Goal: Task Accomplishment & Management: Use online tool/utility

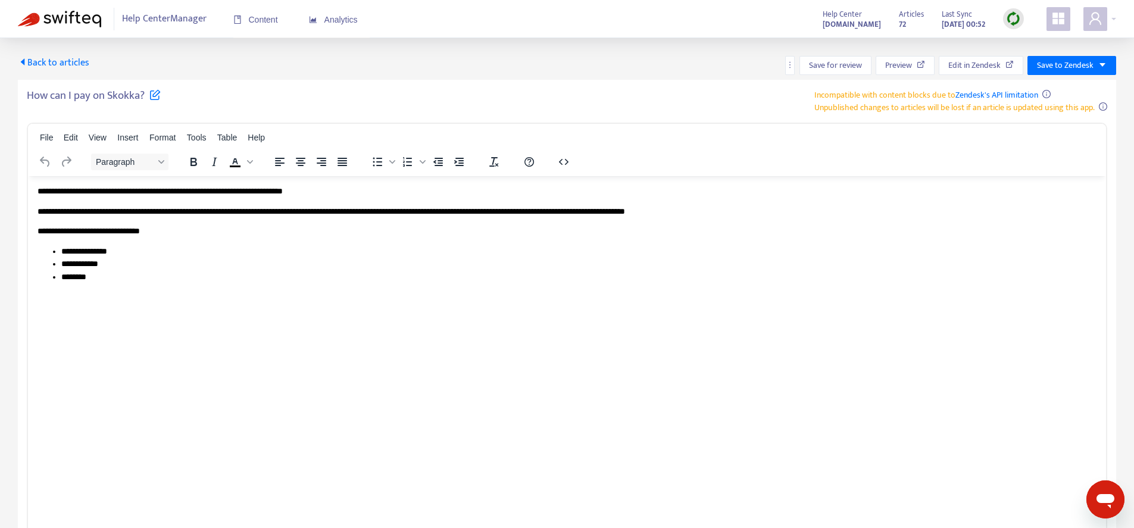
click at [73, 279] on li "********" at bounding box center [578, 277] width 1035 height 13
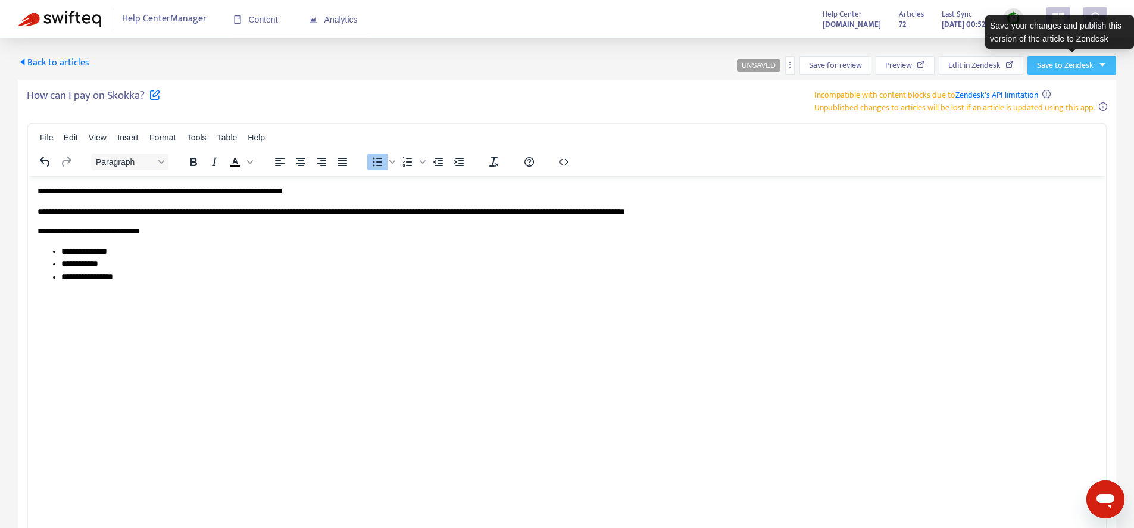
click at [1095, 68] on button "Save to Zendesk" at bounding box center [1071, 65] width 89 height 19
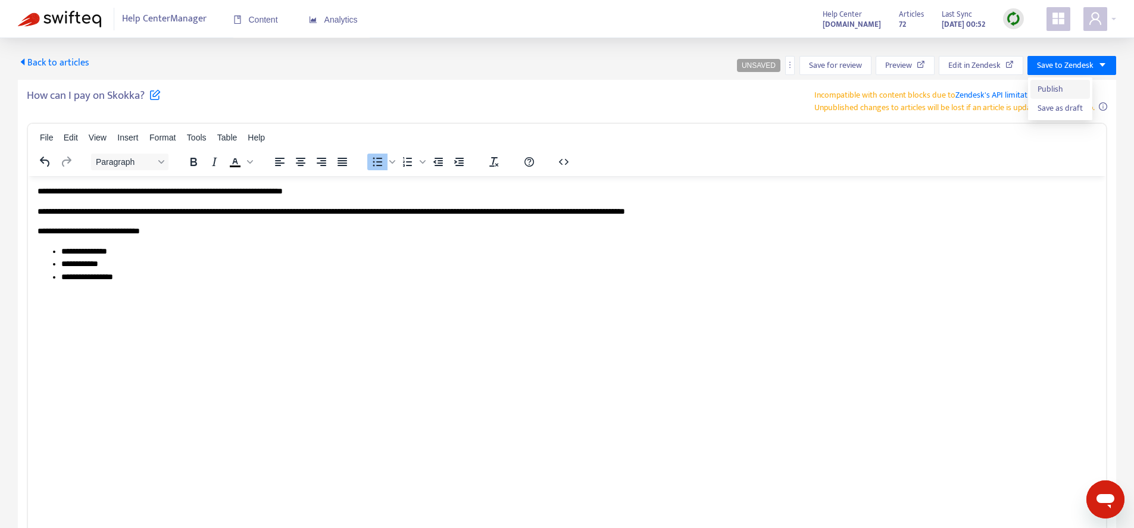
click at [1061, 86] on span "Publish" at bounding box center [1059, 89] width 45 height 13
click at [73, 61] on span "Back to articles" at bounding box center [53, 63] width 71 height 16
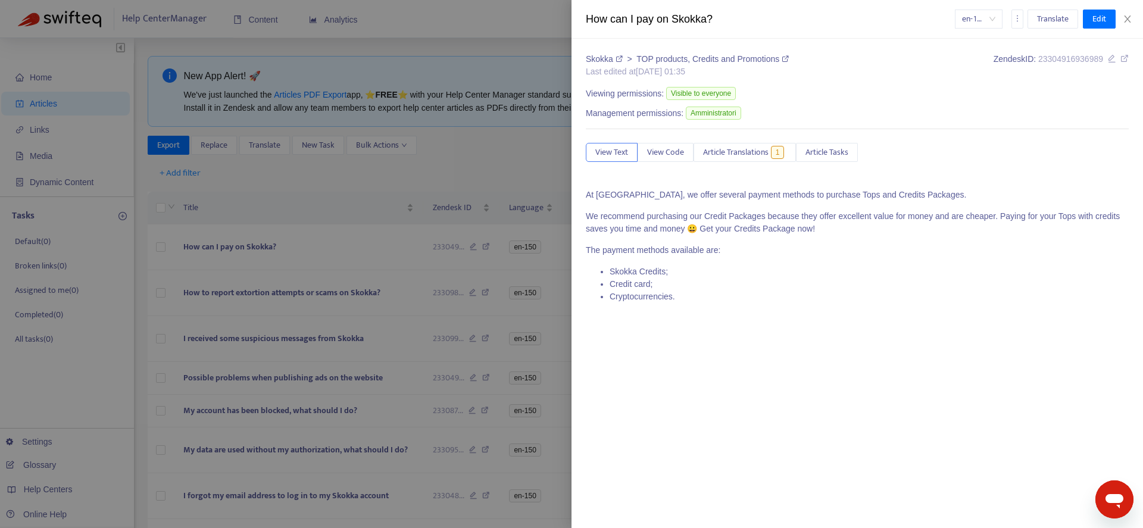
type input "***"
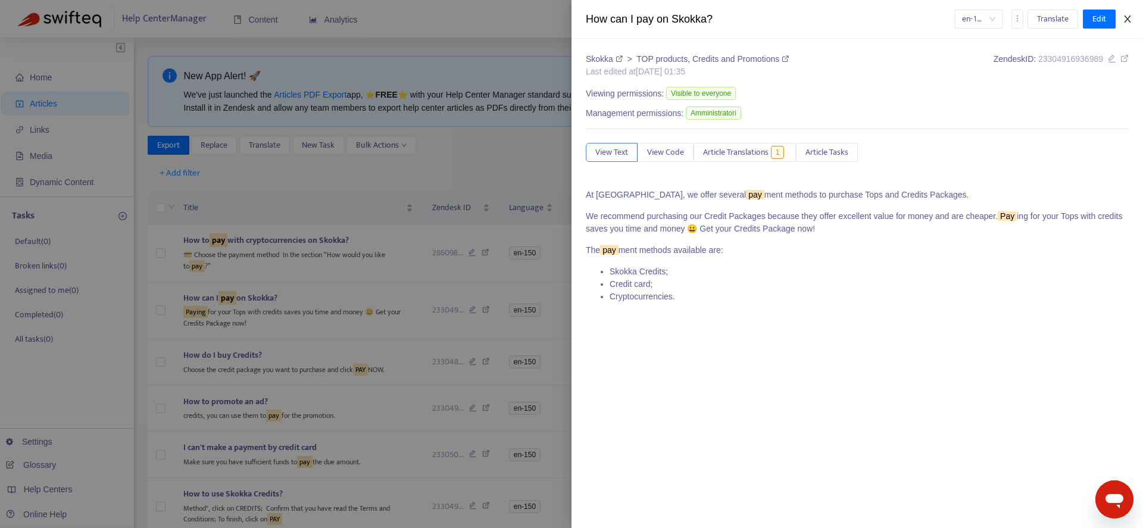
click at [1122, 14] on button "Close" at bounding box center [1127, 19] width 17 height 11
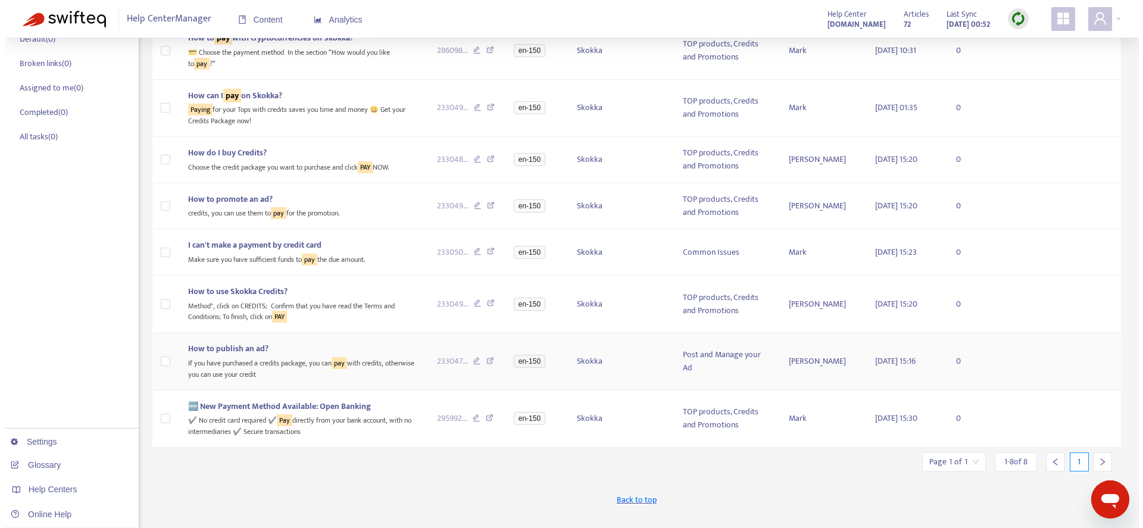
scroll to position [224, 0]
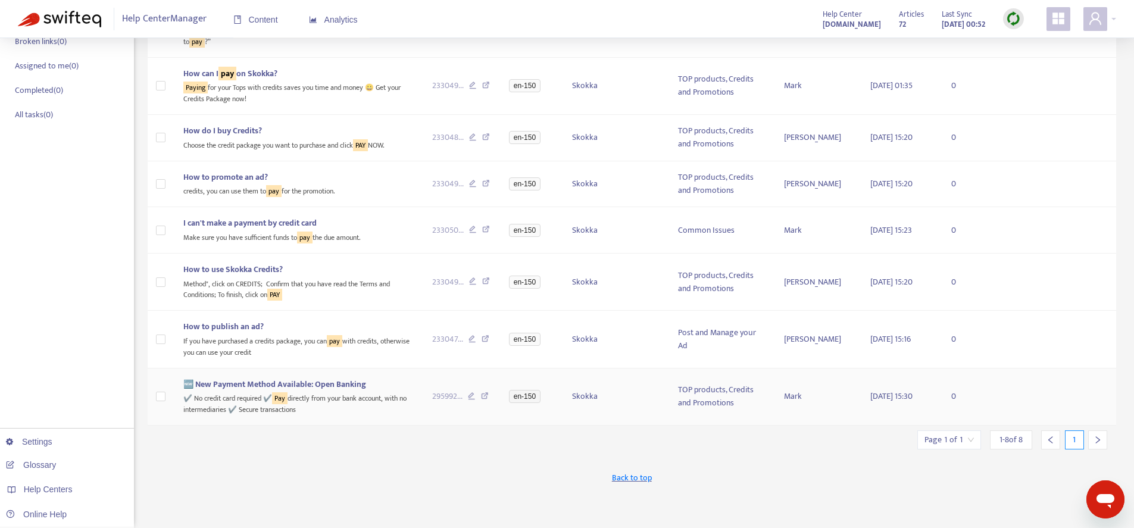
click at [368, 380] on div "🆕 New Payment Method Available: Open Banking" at bounding box center [298, 384] width 230 height 13
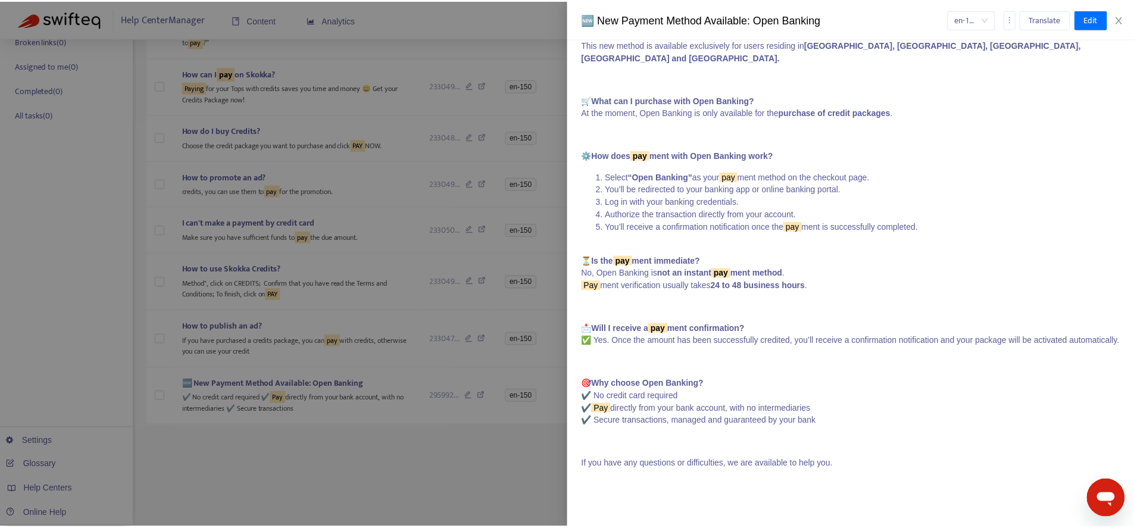
scroll to position [0, 0]
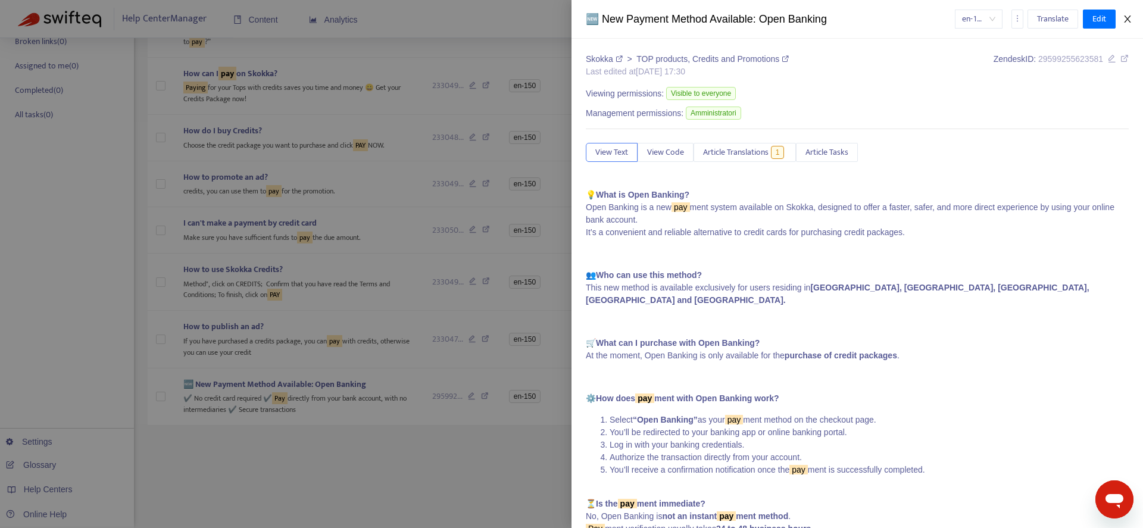
click at [1130, 15] on icon "close" at bounding box center [1127, 19] width 10 height 10
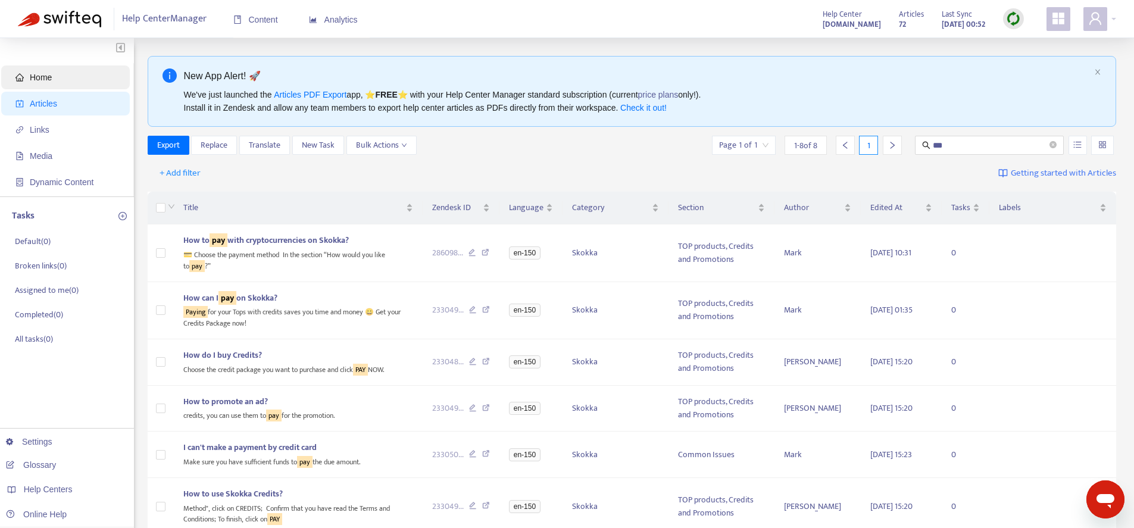
drag, startPoint x: 59, startPoint y: 71, endPoint x: 68, endPoint y: 82, distance: 13.5
click at [59, 71] on span "Home" at bounding box center [67, 77] width 105 height 24
